Goal: Check status: Check status

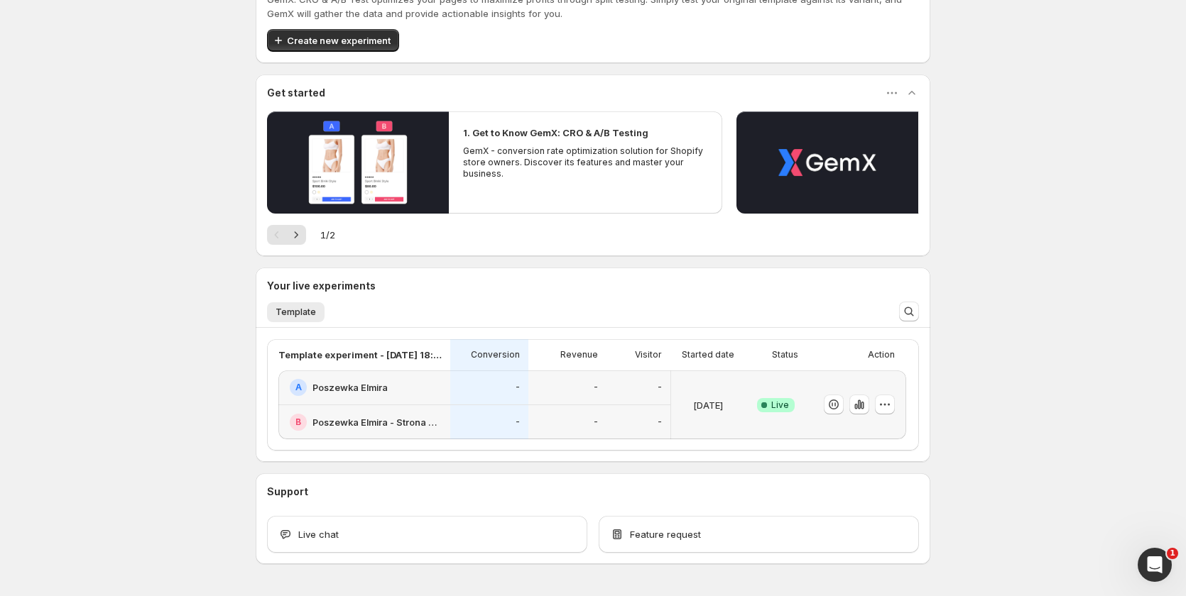
scroll to position [192, 0]
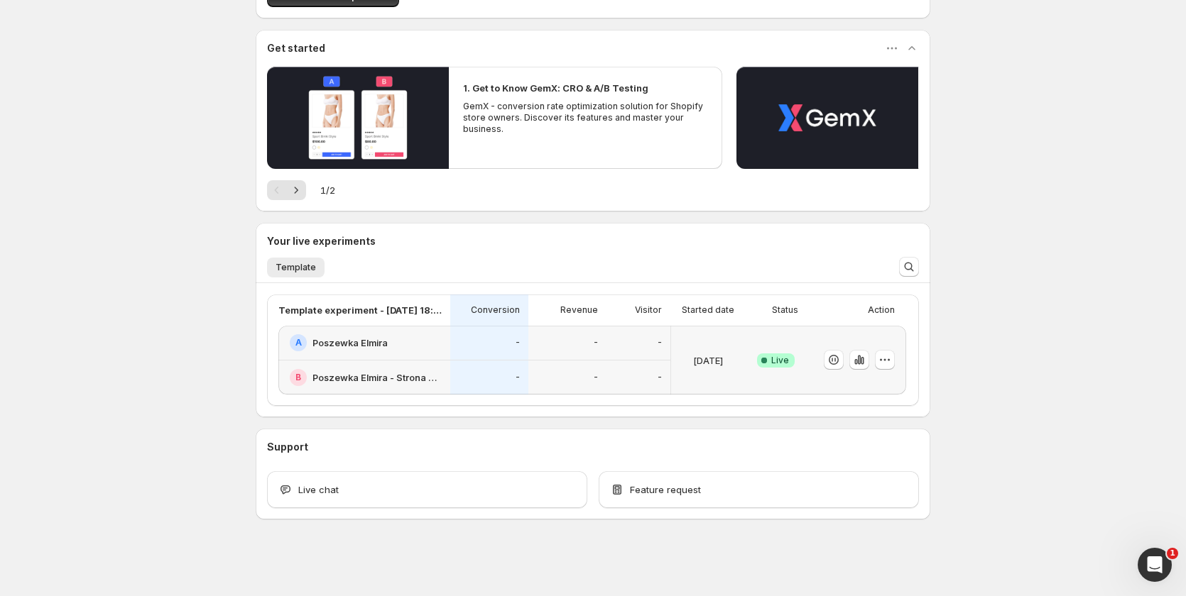
click at [699, 382] on div "[DATE]" at bounding box center [708, 360] width 62 height 52
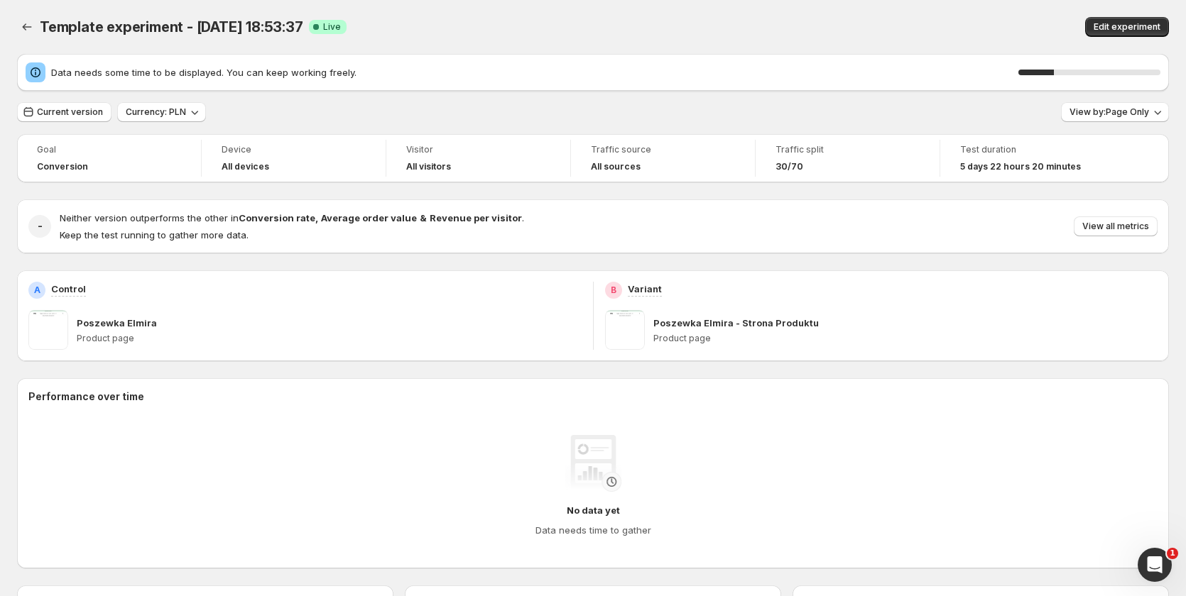
drag, startPoint x: 767, startPoint y: 406, endPoint x: 951, endPoint y: 386, distance: 185.0
drag, startPoint x: 924, startPoint y: 320, endPoint x: 773, endPoint y: 149, distance: 227.8
click at [1084, 107] on button "View by: Page Only" at bounding box center [1115, 112] width 108 height 20
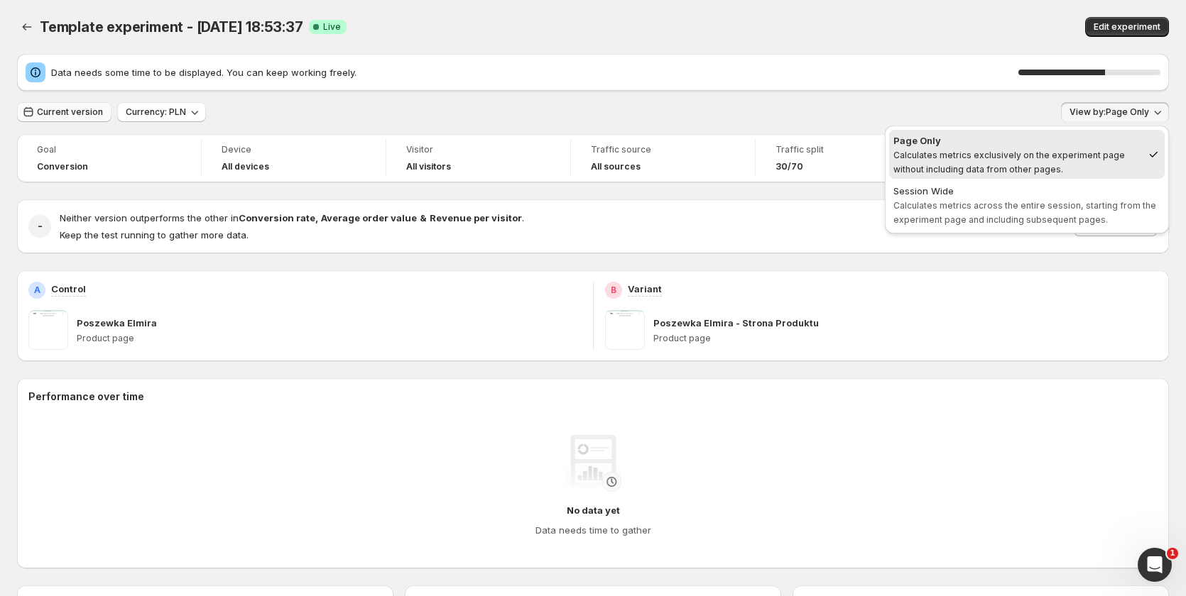
click at [80, 120] on button "Current version" at bounding box center [64, 112] width 94 height 20
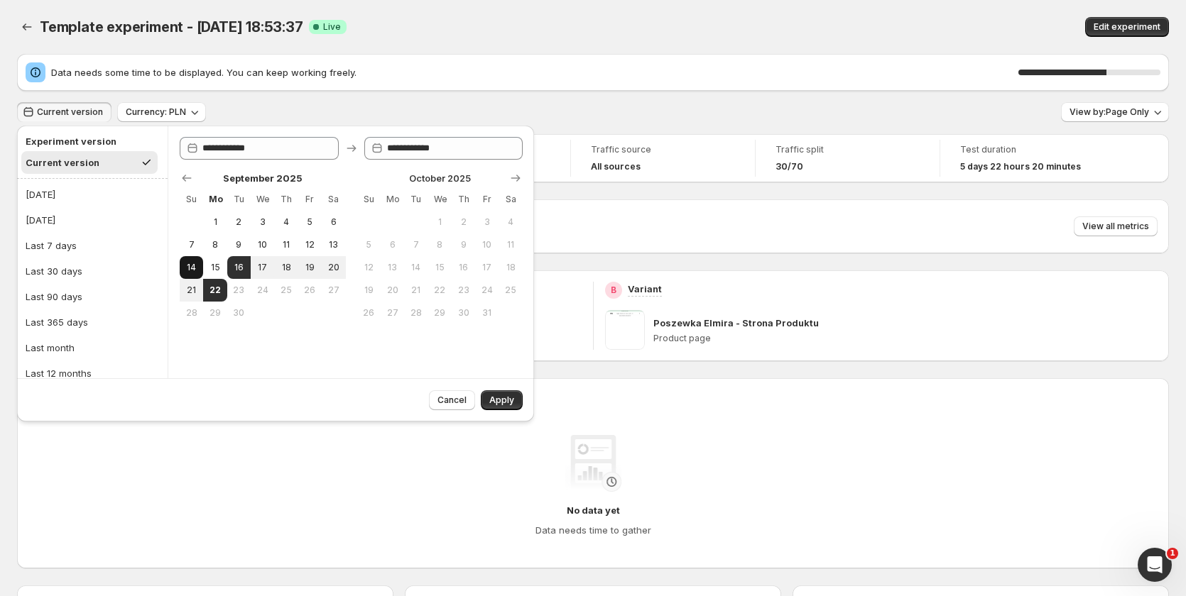
click at [192, 275] on button "14" at bounding box center [191, 267] width 23 height 23
type input "**********"
click at [216, 304] on button "29" at bounding box center [214, 313] width 23 height 23
click at [214, 295] on span "22" at bounding box center [215, 290] width 12 height 11
type input "**********"
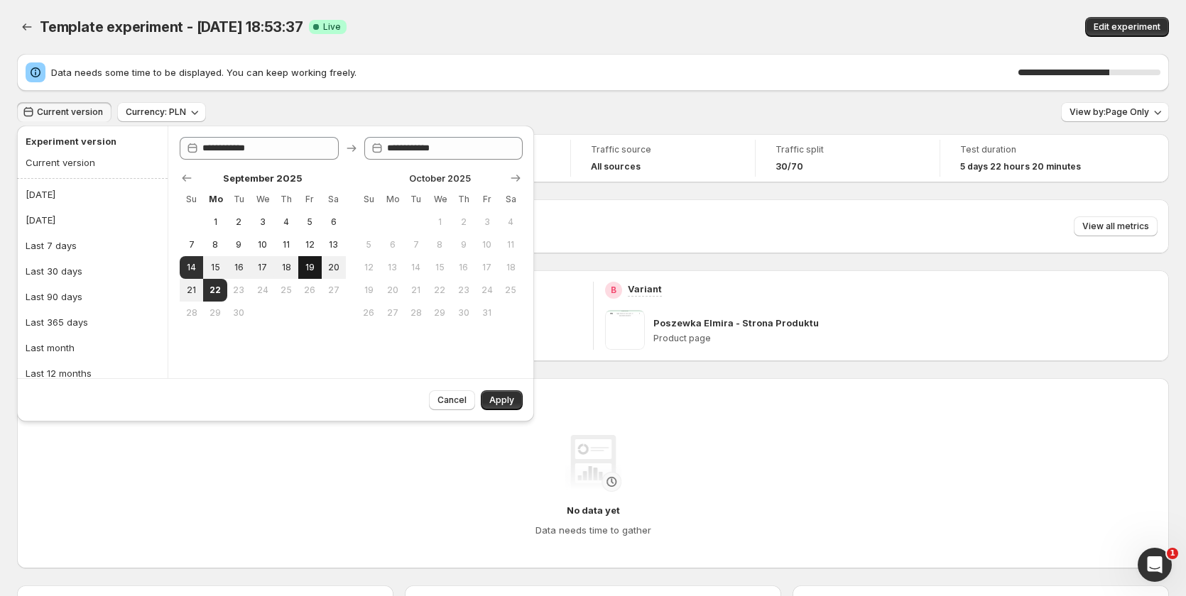
click at [308, 271] on span "19" at bounding box center [310, 267] width 12 height 11
type input "**********"
click at [209, 298] on button "22" at bounding box center [214, 290] width 23 height 23
type input "**********"
click at [511, 405] on span "Apply" at bounding box center [501, 400] width 25 height 11
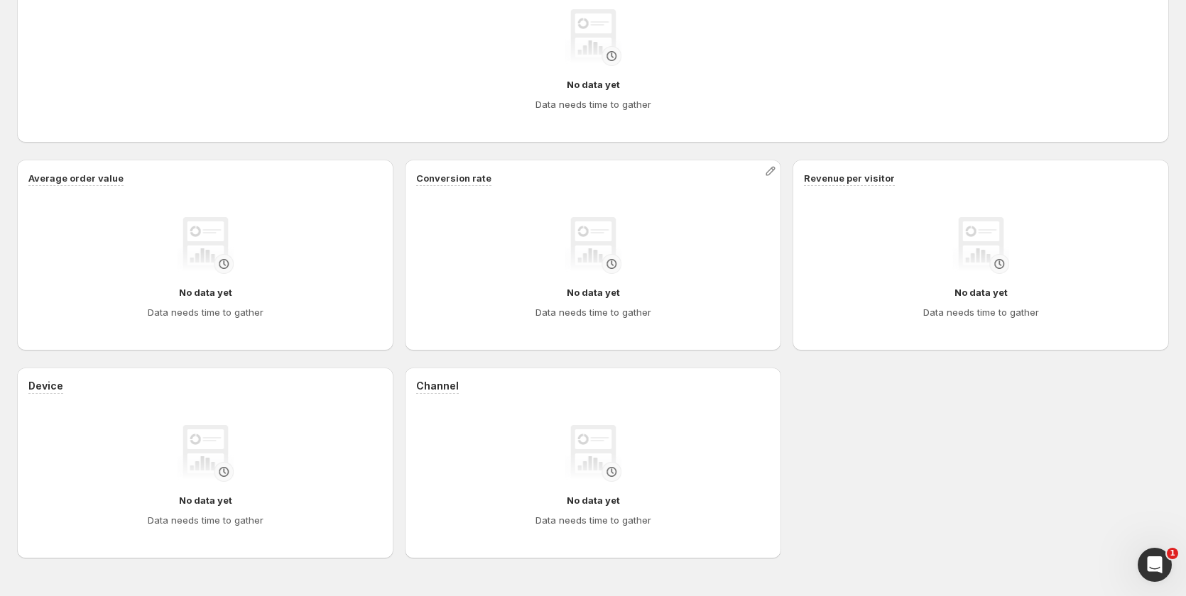
scroll to position [465, 0]
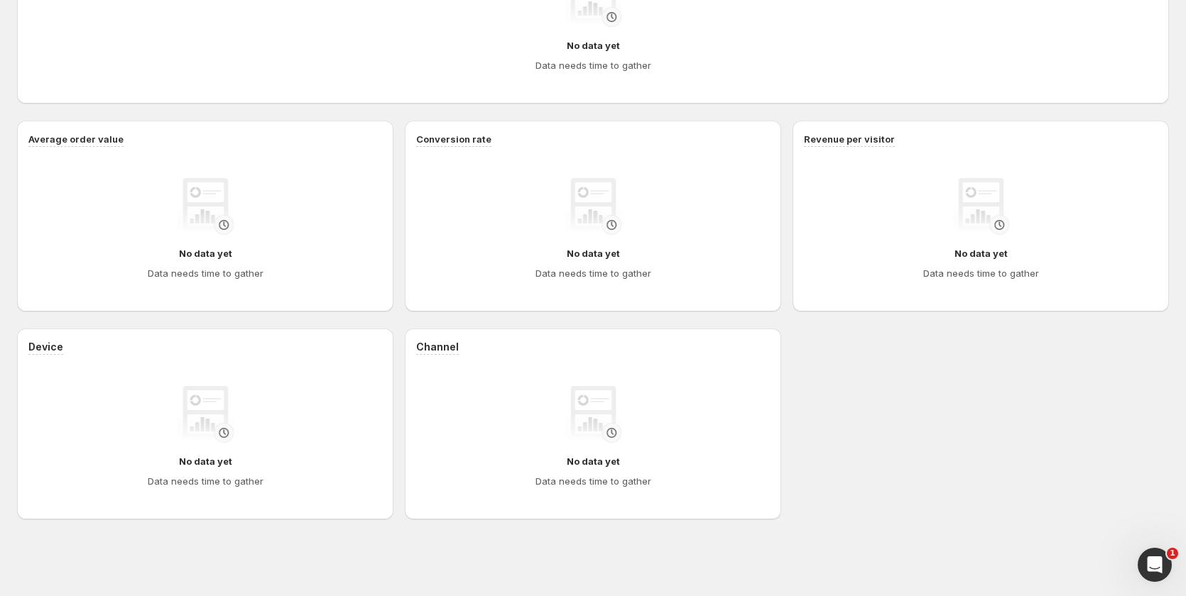
drag, startPoint x: 949, startPoint y: 457, endPoint x: 779, endPoint y: 453, distance: 170.4
click at [770, 449] on div "Channel No data yet Data needs time to gather" at bounding box center [593, 424] width 376 height 191
drag, startPoint x: 658, startPoint y: 491, endPoint x: 611, endPoint y: 473, distance: 50.1
click at [611, 473] on div "No data yet Data needs time to gather" at bounding box center [593, 437] width 354 height 125
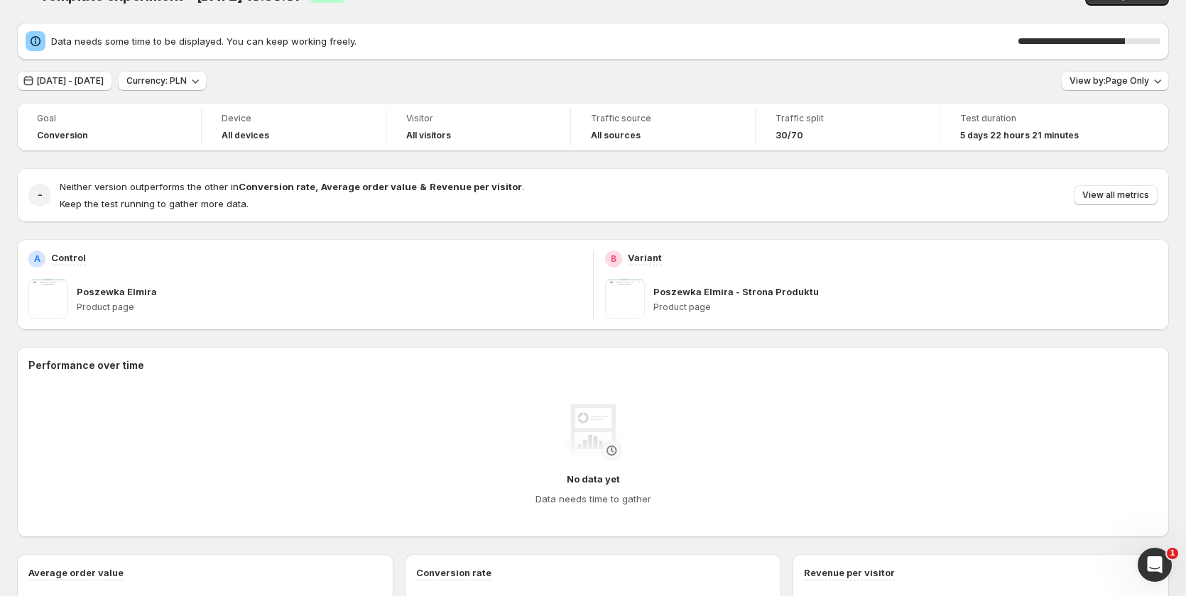
scroll to position [0, 0]
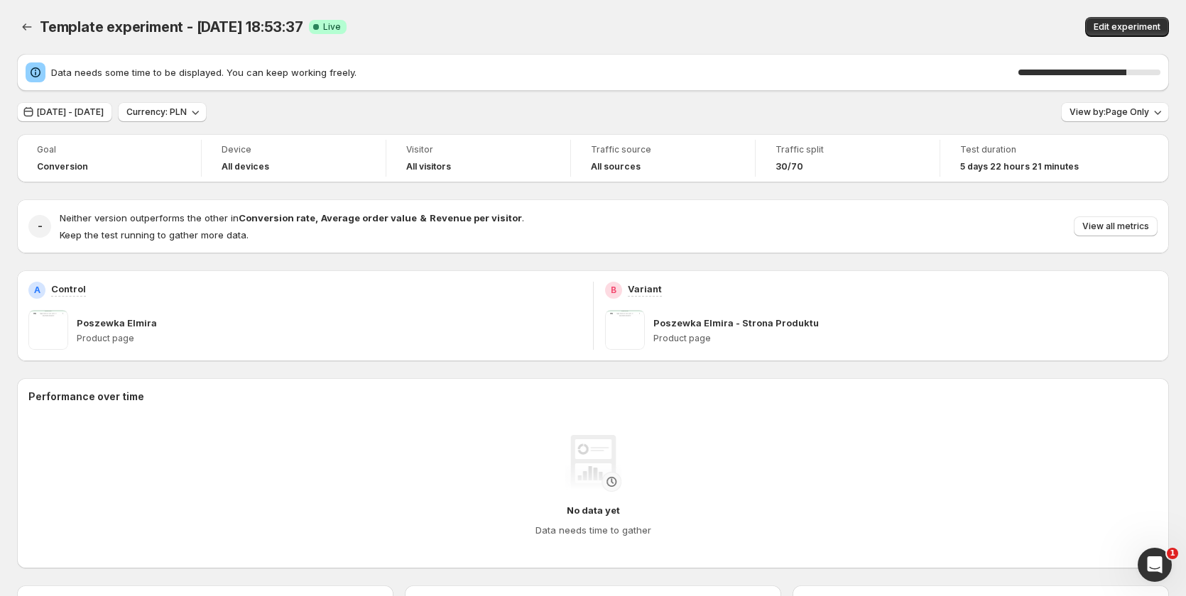
click at [1130, 131] on div "Data needs some time to be displayed. You can keep working freely. 76 % [DATE] …" at bounding box center [593, 519] width 1152 height 931
click at [1139, 118] on button "View by: Page Only" at bounding box center [1115, 112] width 108 height 20
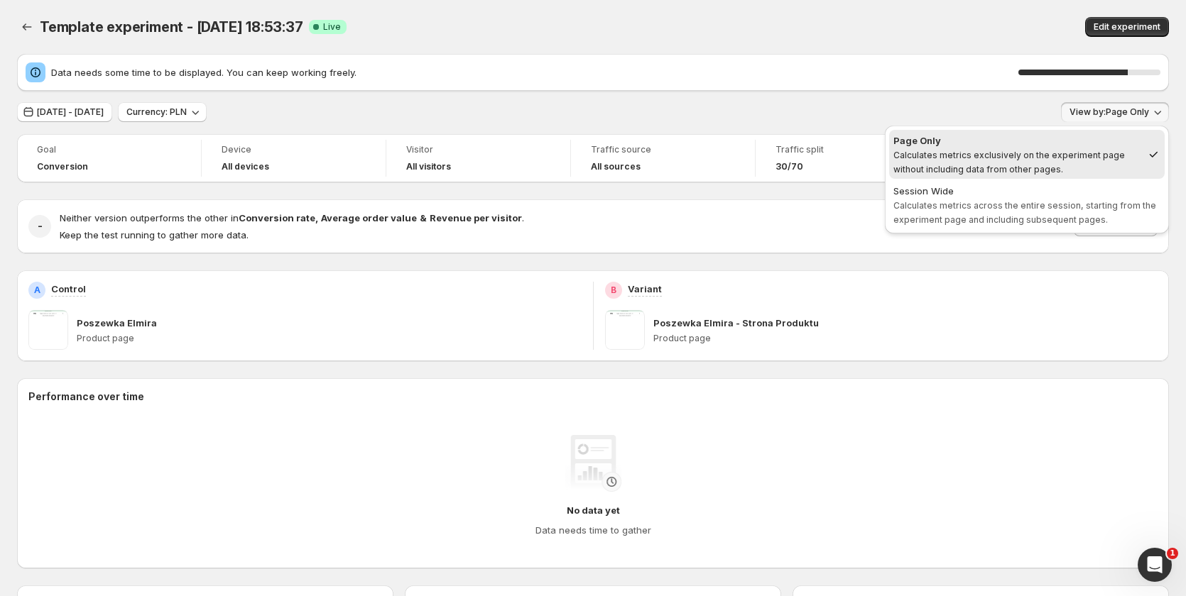
drag, startPoint x: 1140, startPoint y: 111, endPoint x: 1133, endPoint y: 114, distance: 7.9
click at [1133, 114] on span "View by: Page Only" at bounding box center [1109, 112] width 80 height 11
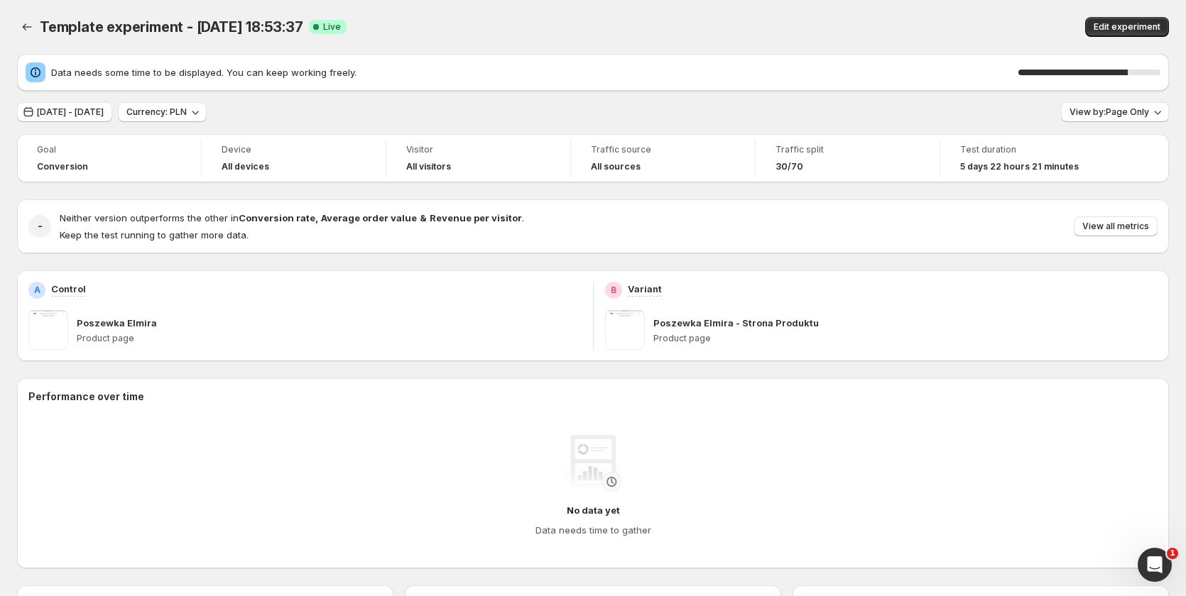
drag, startPoint x: 1126, startPoint y: 74, endPoint x: 1135, endPoint y: 73, distance: 9.3
click at [1128, 74] on div "77 %" at bounding box center [1072, 73] width 109 height 6
